Goal: Task Accomplishment & Management: Use online tool/utility

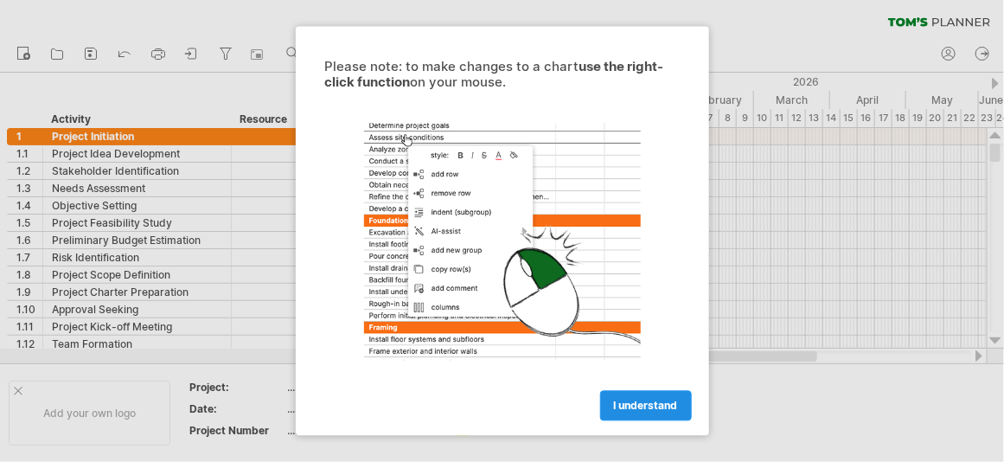
click at [635, 403] on span "I understand" at bounding box center [646, 405] width 64 height 13
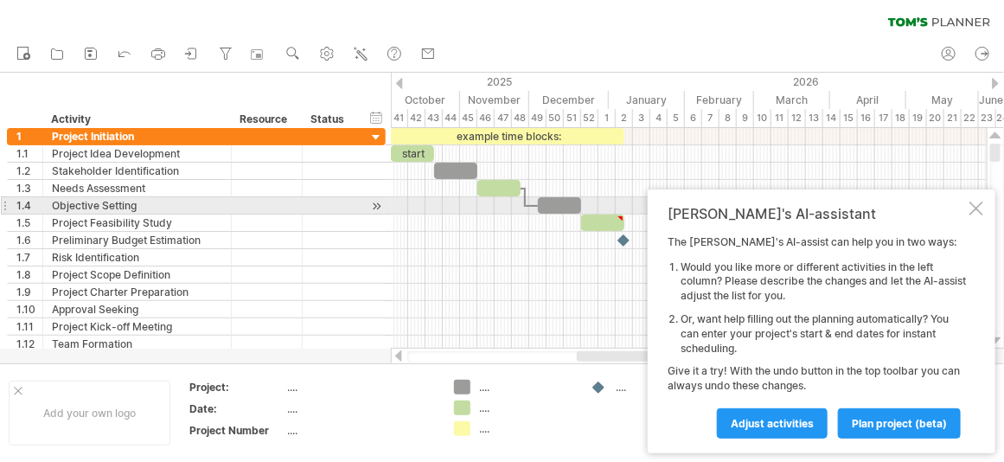
click at [973, 204] on div at bounding box center [976, 208] width 14 height 14
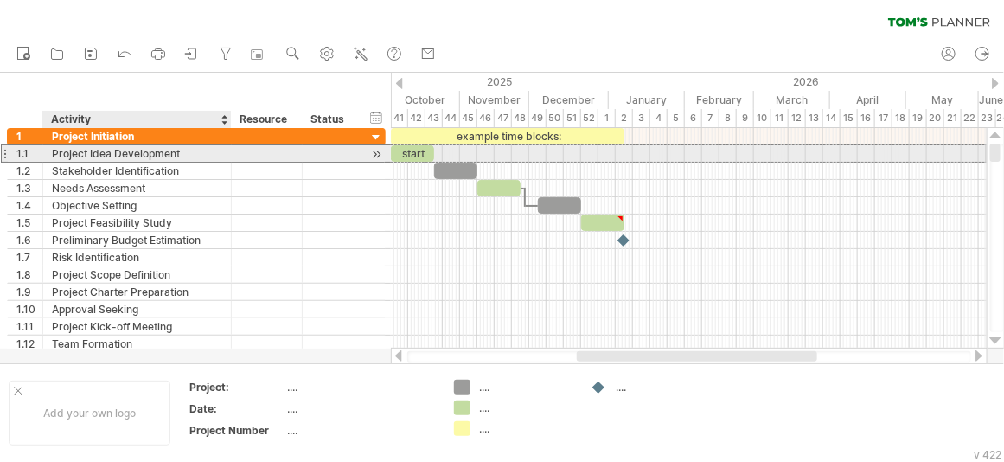
click at [182, 156] on div "Project Idea Development" at bounding box center [137, 153] width 170 height 16
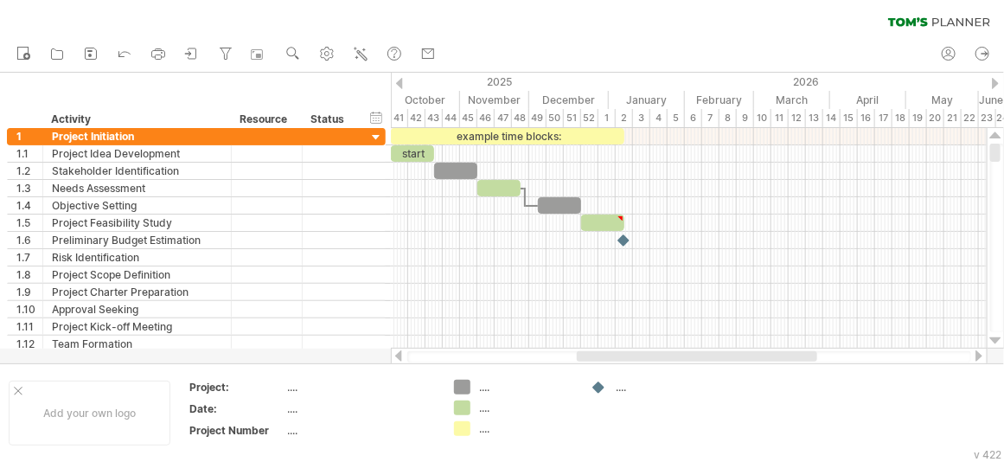
click at [915, 20] on icon at bounding box center [908, 21] width 40 height 9
click at [660, 118] on div "4" at bounding box center [658, 118] width 17 height 18
click at [88, 54] on icon at bounding box center [90, 53] width 17 height 17
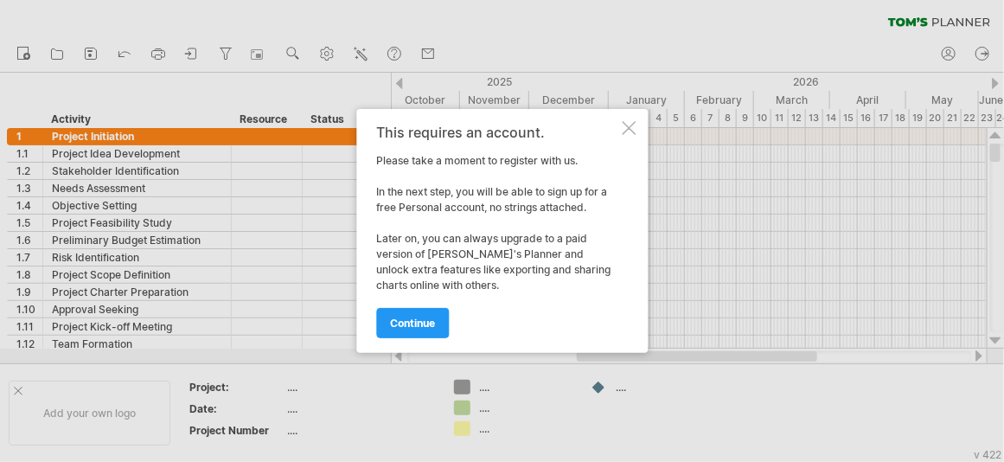
click at [639, 131] on div "This requires an account. Please take a moment to register with us. In the next…" at bounding box center [501, 231] width 291 height 244
click at [628, 125] on div at bounding box center [629, 128] width 14 height 14
